Goal: Task Accomplishment & Management: Manage account settings

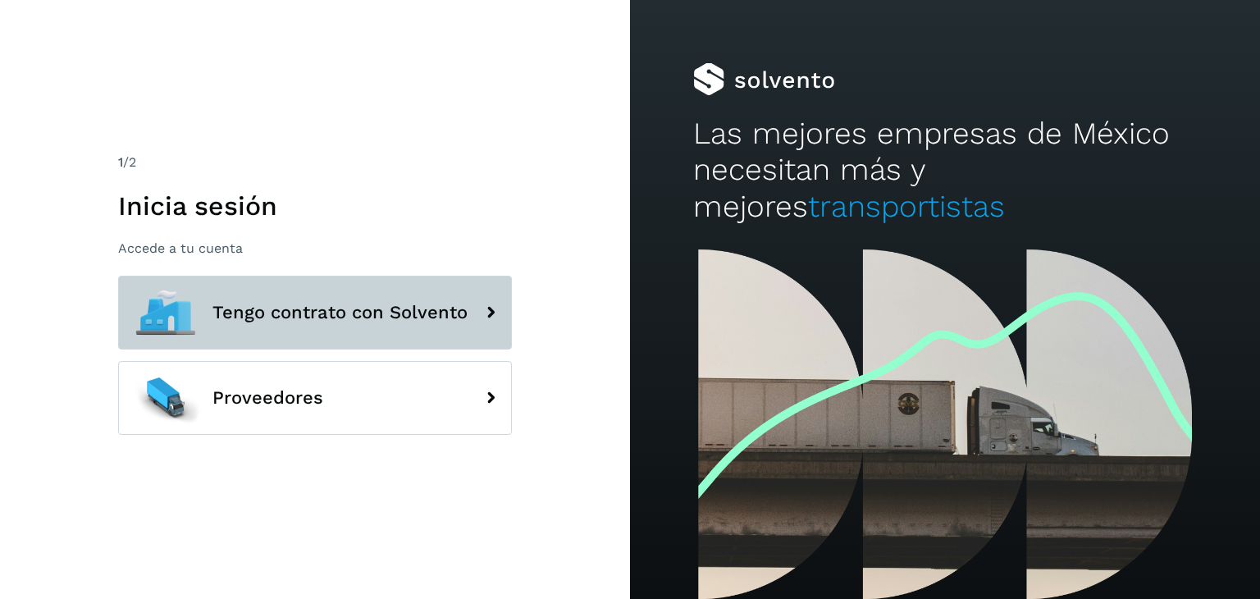
click at [405, 295] on button "Tengo contrato con Solvento" at bounding box center [315, 313] width 394 height 74
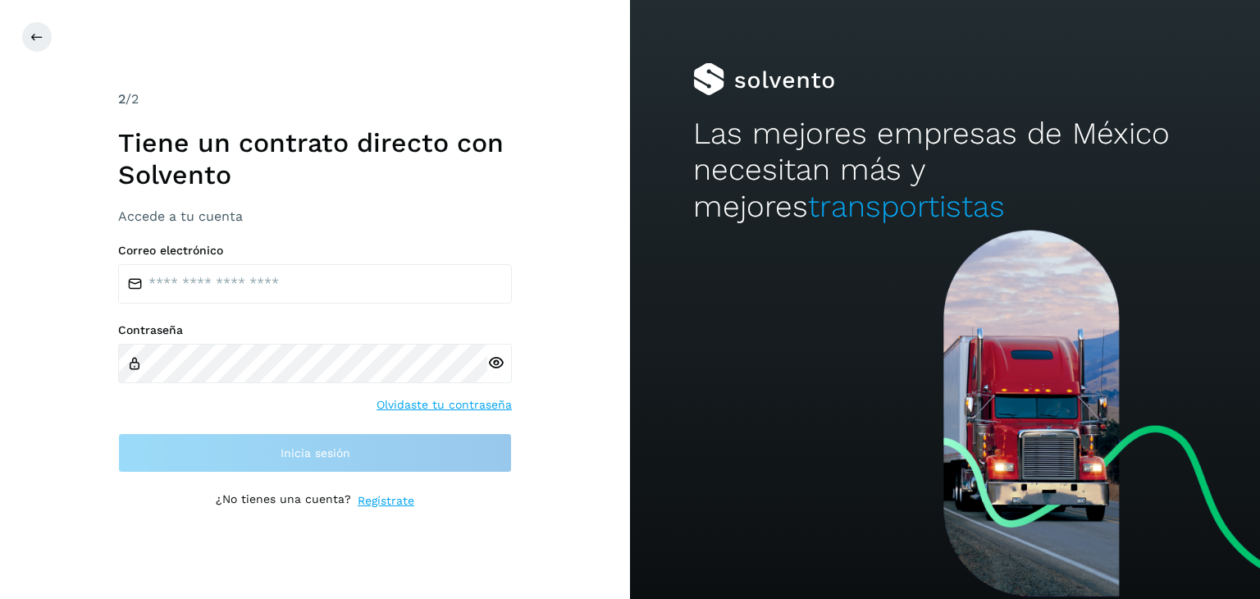
click at [331, 260] on div "Correo electrónico" at bounding box center [315, 274] width 394 height 60
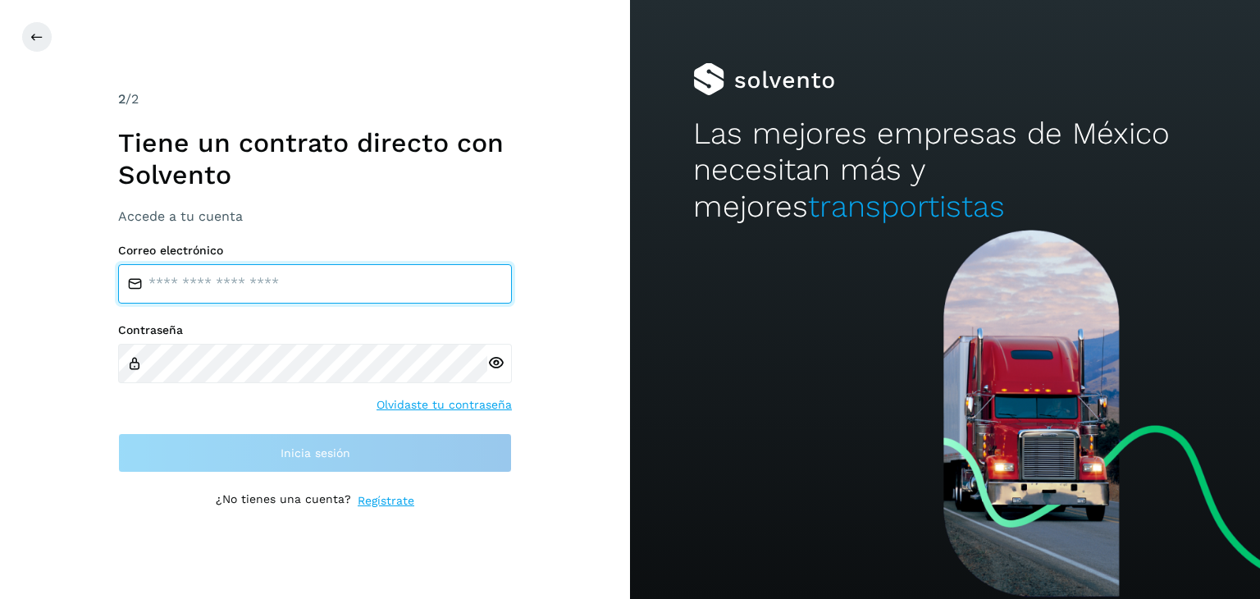
click at [327, 280] on input "email" at bounding box center [315, 283] width 394 height 39
type input "**********"
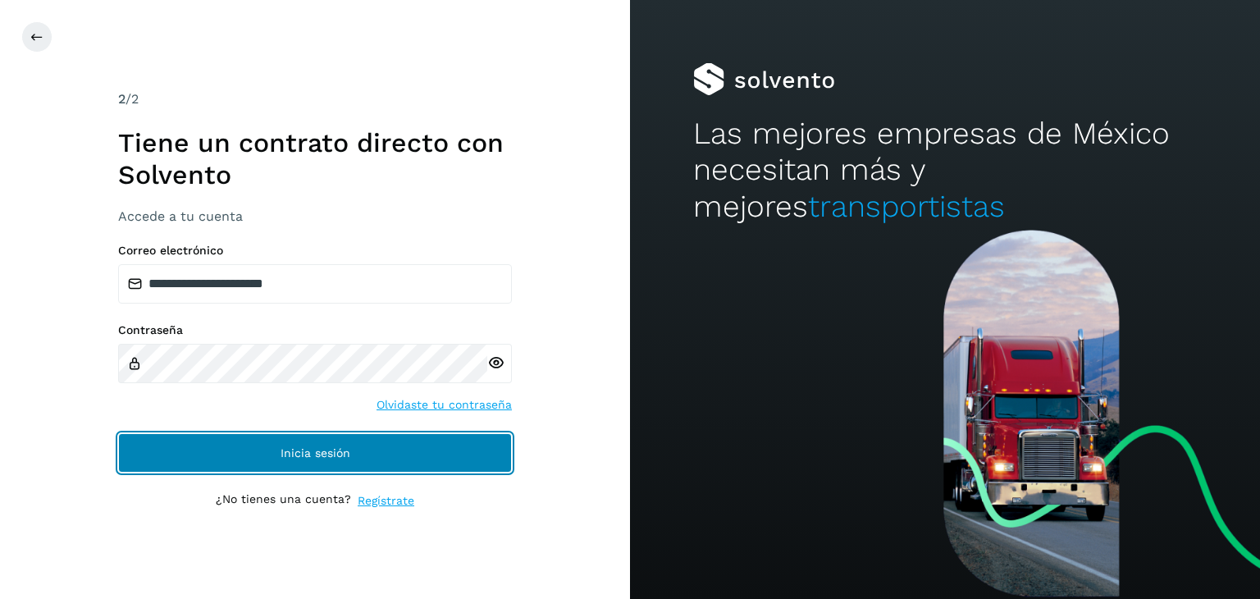
click at [299, 437] on button "Inicia sesión" at bounding box center [315, 452] width 394 height 39
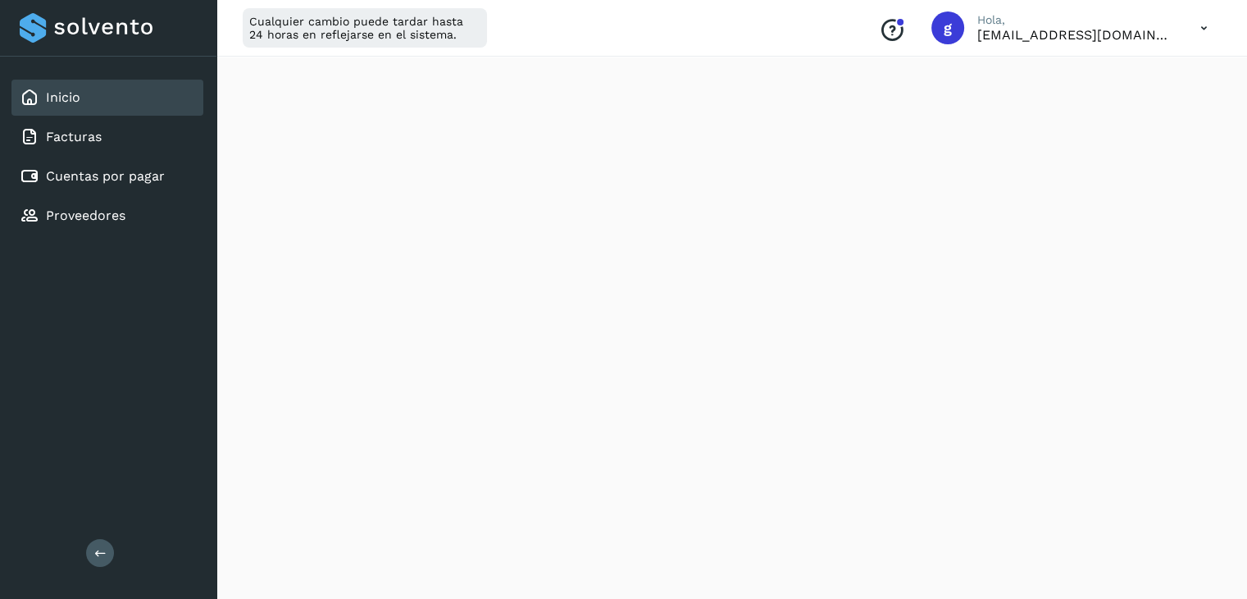
scroll to position [305, 0]
